Goal: Information Seeking & Learning: Learn about a topic

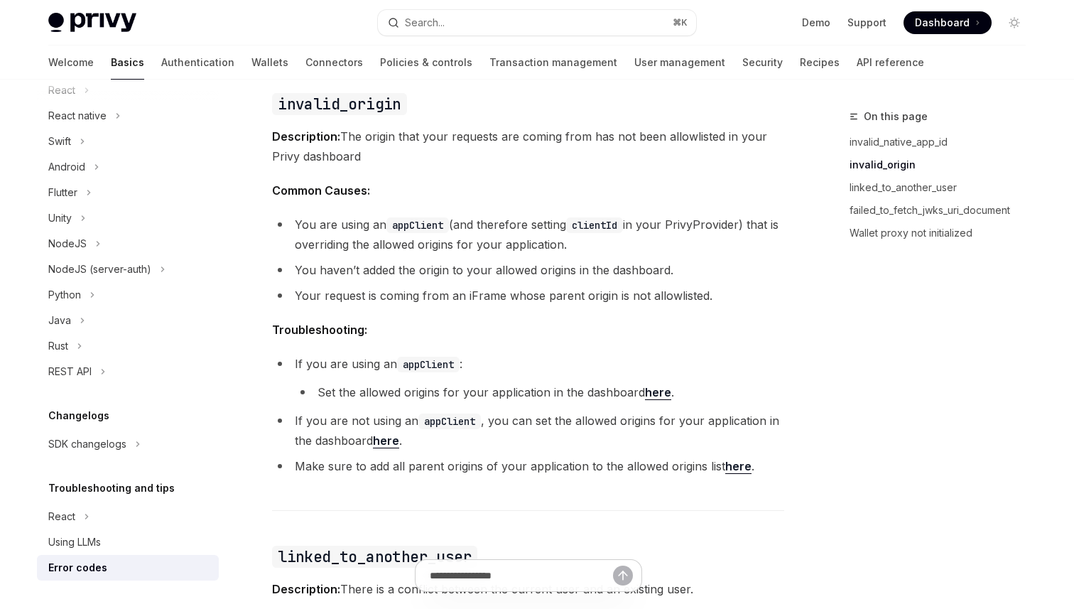
scroll to position [645, 0]
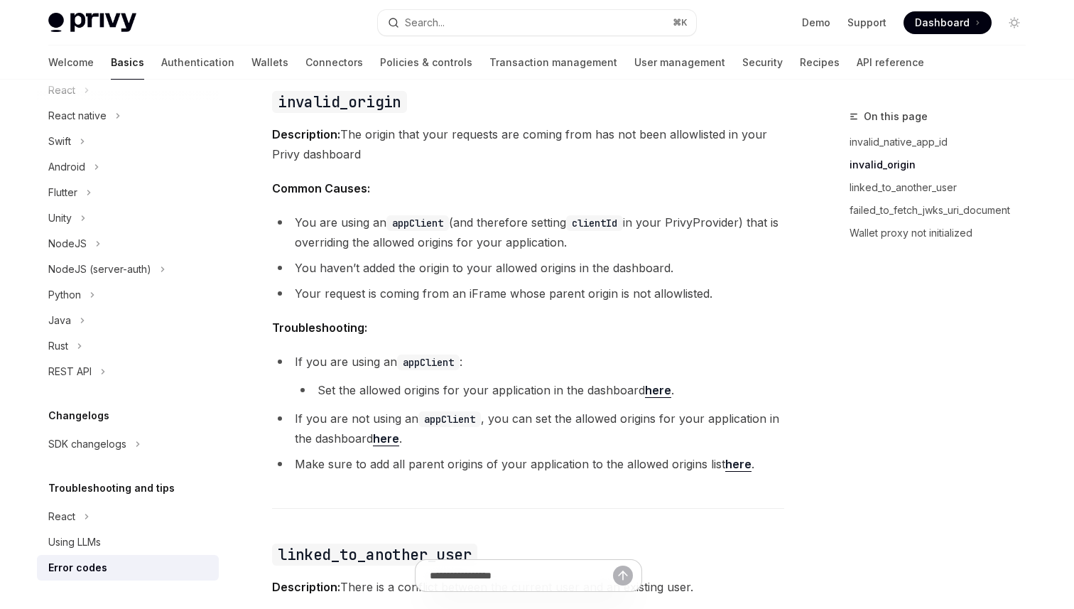
click at [576, 255] on ul "You are using an appClient (and therefore setting clientId in your PrivyProvide…" at bounding box center [528, 257] width 512 height 91
click at [682, 435] on li "If you are not using an appClient , you can set the allowed origins for your ap…" at bounding box center [528, 429] width 512 height 40
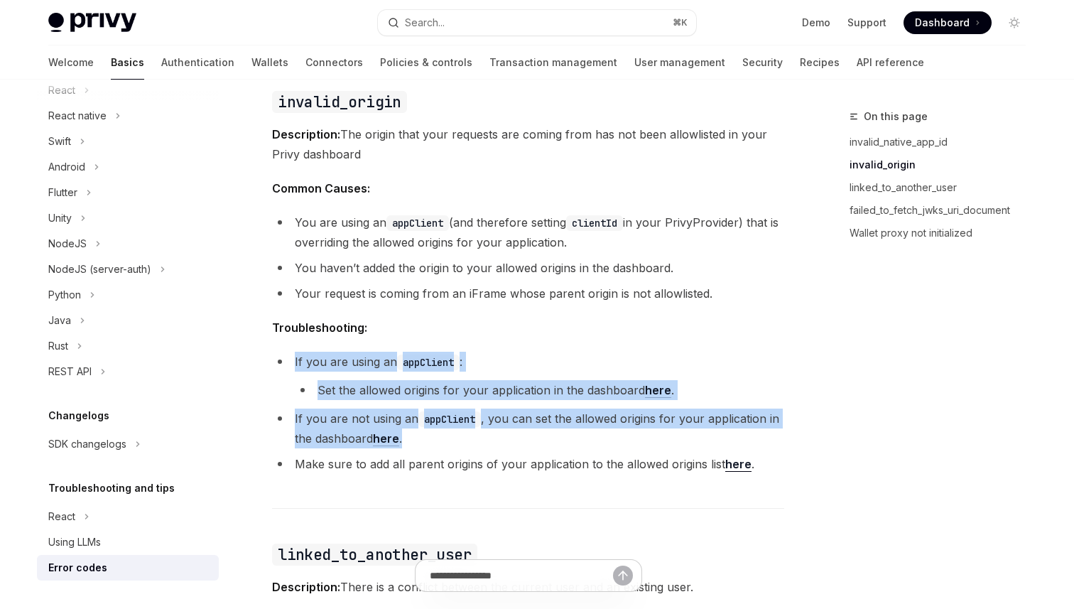
drag, startPoint x: 682, startPoint y: 435, endPoint x: 512, endPoint y: 345, distance: 192.0
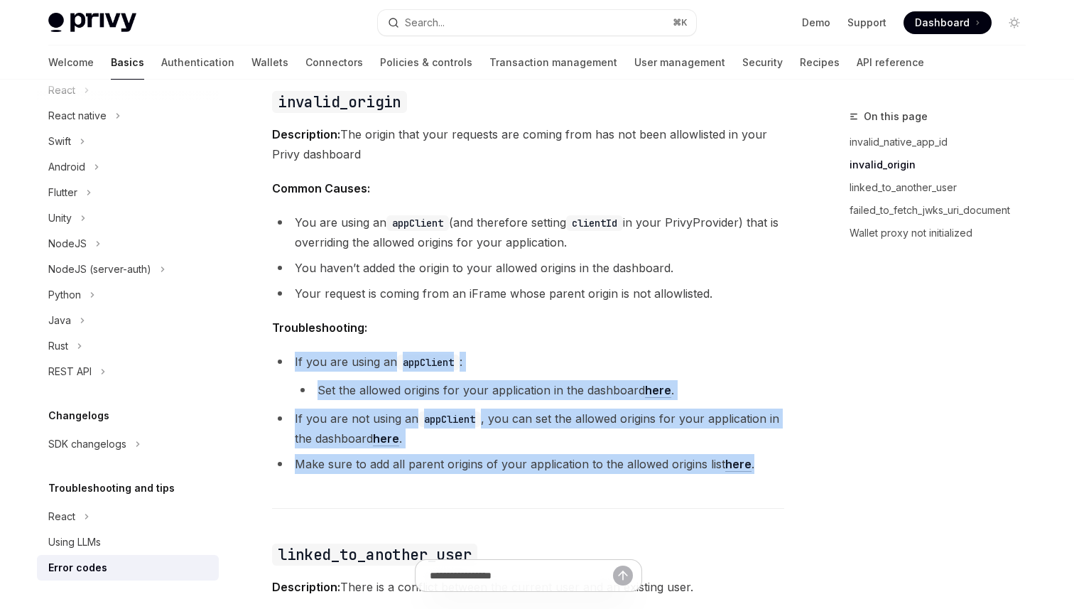
drag, startPoint x: 512, startPoint y: 345, endPoint x: 748, endPoint y: 464, distance: 263.4
click at [774, 461] on li "Make sure to add all parent origins of your application to the allowed origins …" at bounding box center [528, 464] width 512 height 20
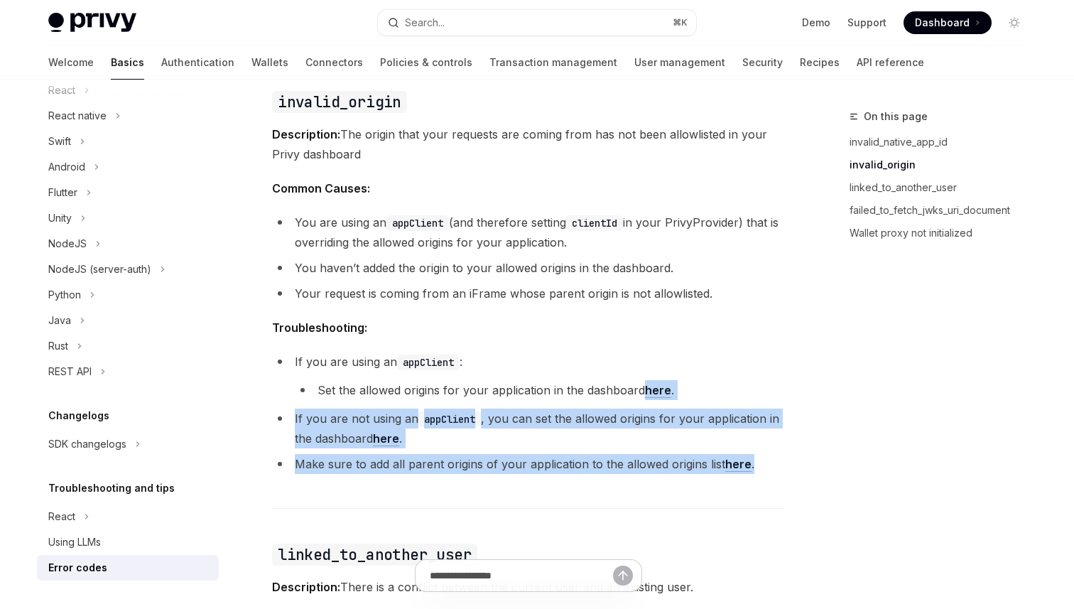
drag, startPoint x: 774, startPoint y: 461, endPoint x: 638, endPoint y: 381, distance: 157.7
click at [638, 381] on ul "If you are using an appClient : Set the allowed origins for your application in…" at bounding box center [528, 413] width 512 height 122
drag, startPoint x: 638, startPoint y: 381, endPoint x: 619, endPoint y: 373, distance: 20.7
click at [620, 374] on li "If you are using an appClient : Set the allowed origins for your application in…" at bounding box center [528, 376] width 512 height 48
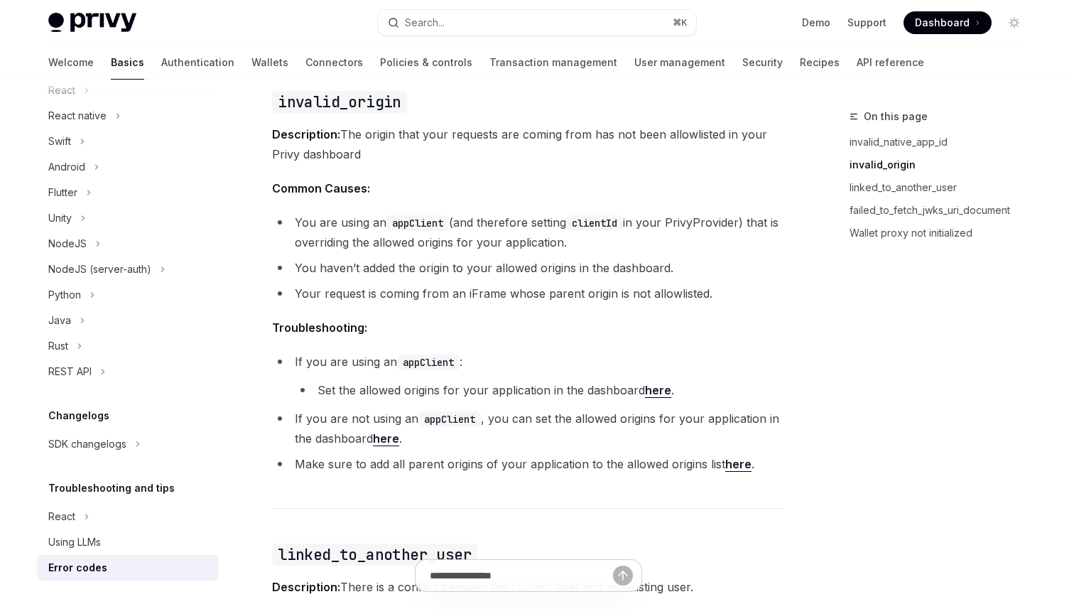
click at [603, 361] on li "If you are using an appClient : Set the allowed origins for your application in…" at bounding box center [528, 376] width 512 height 48
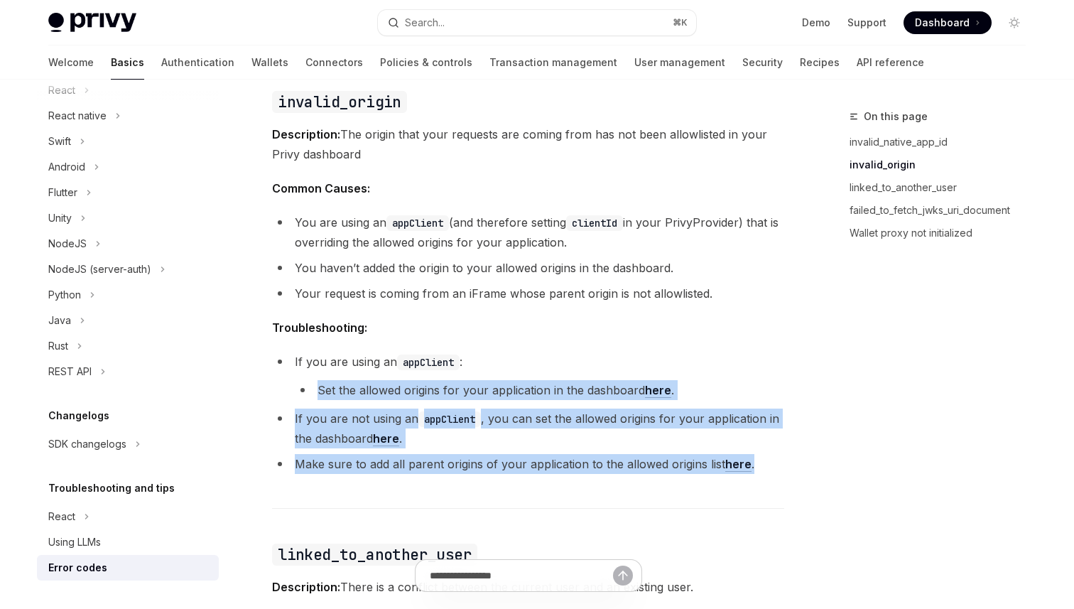
drag, startPoint x: 603, startPoint y: 361, endPoint x: 814, endPoint y: 465, distance: 235.5
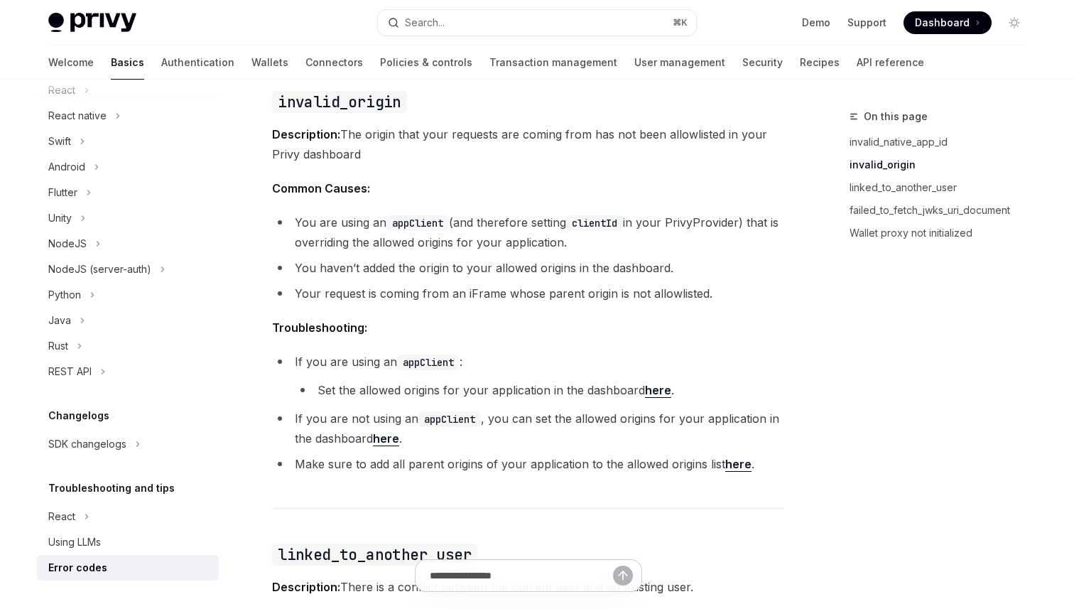
click at [676, 360] on li "If you are using an appClient : Set the allowed origins for your application in…" at bounding box center [528, 376] width 512 height 48
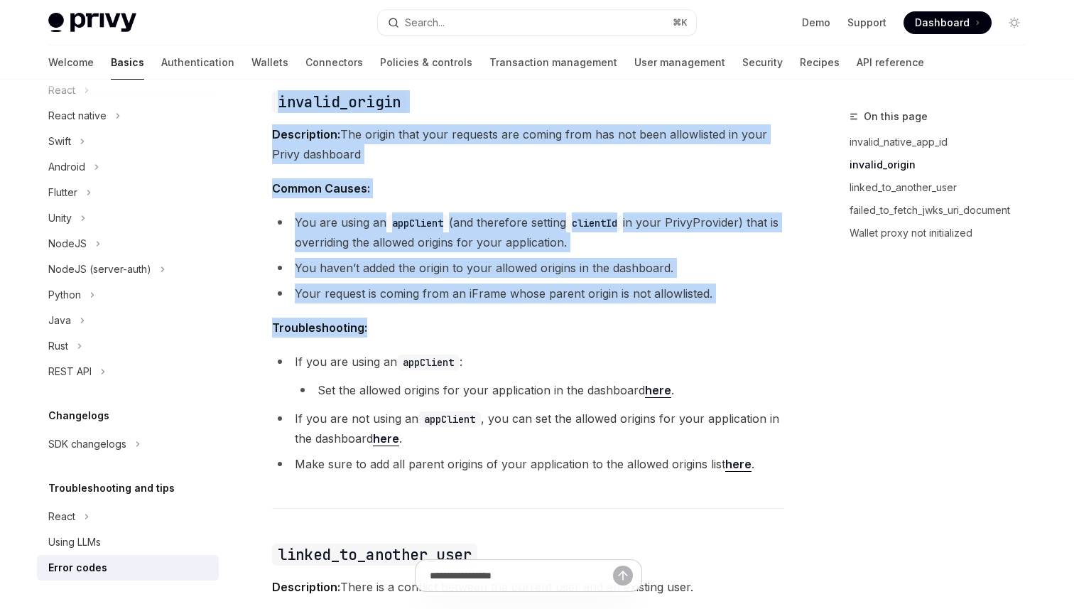
drag, startPoint x: 597, startPoint y: 329, endPoint x: 833, endPoint y: 441, distance: 261.3
click at [833, 441] on div "On this page invalid_native_app_id invalid_origin linked_to_another_user failed…" at bounding box center [929, 358] width 216 height 501
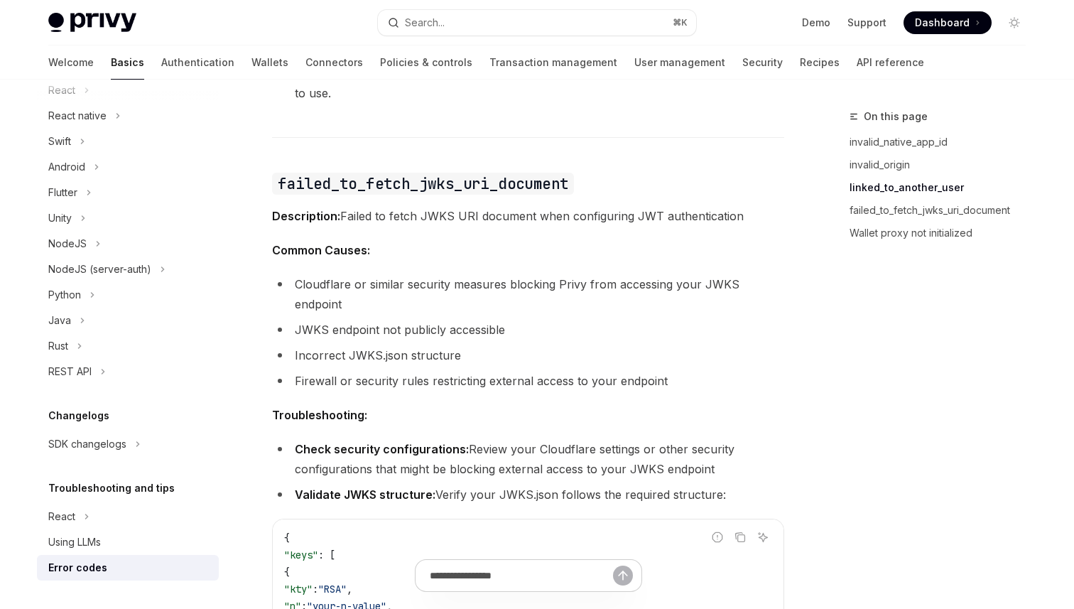
scroll to position [1562, 0]
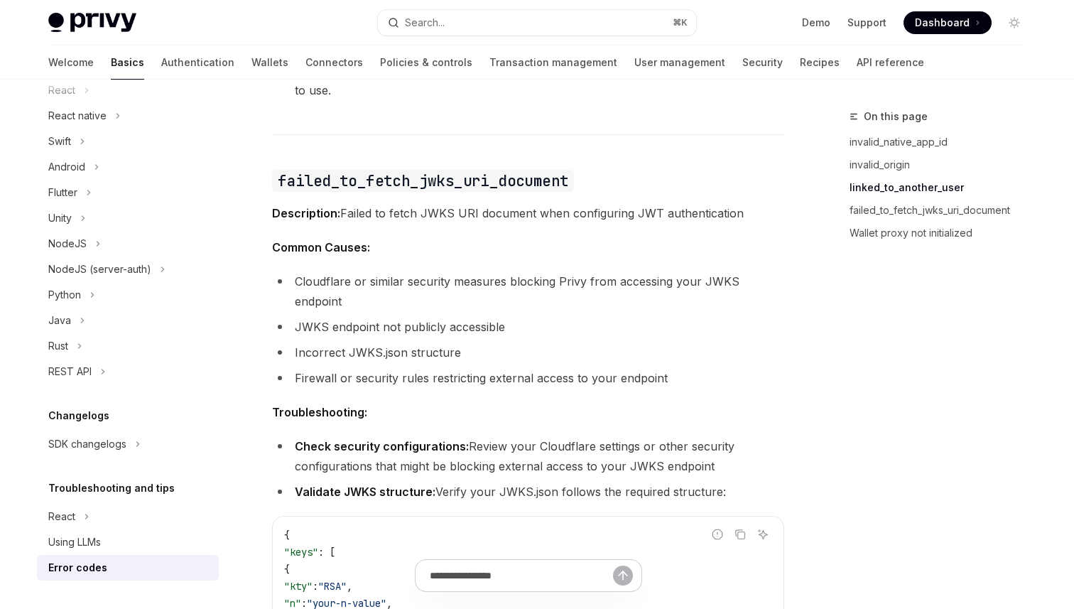
click at [667, 451] on li "Check security configurations: Review your Cloudflare settings or other securit…" at bounding box center [528, 456] width 512 height 40
